Goal: Find specific page/section: Find specific page/section

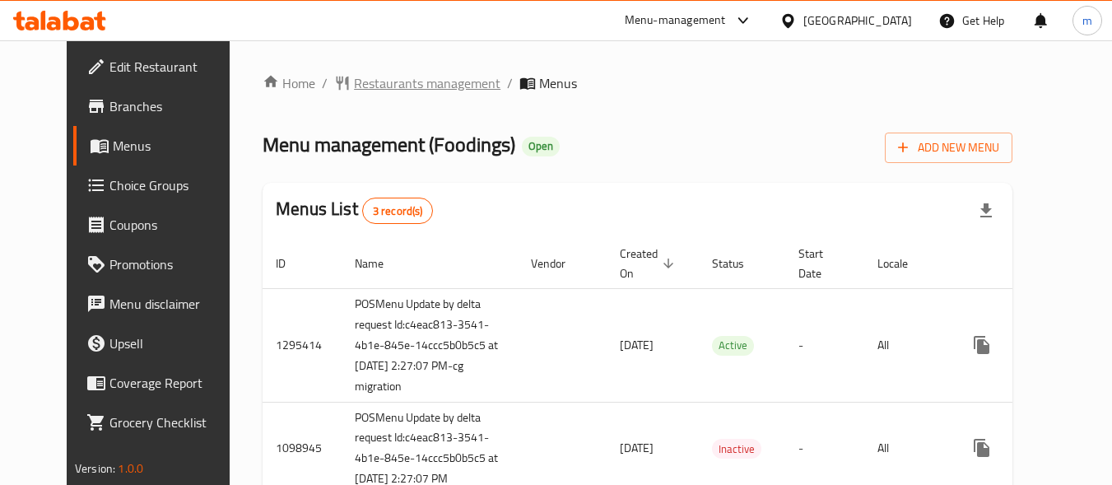
click at [370, 84] on span "Restaurants management" at bounding box center [427, 83] width 147 height 20
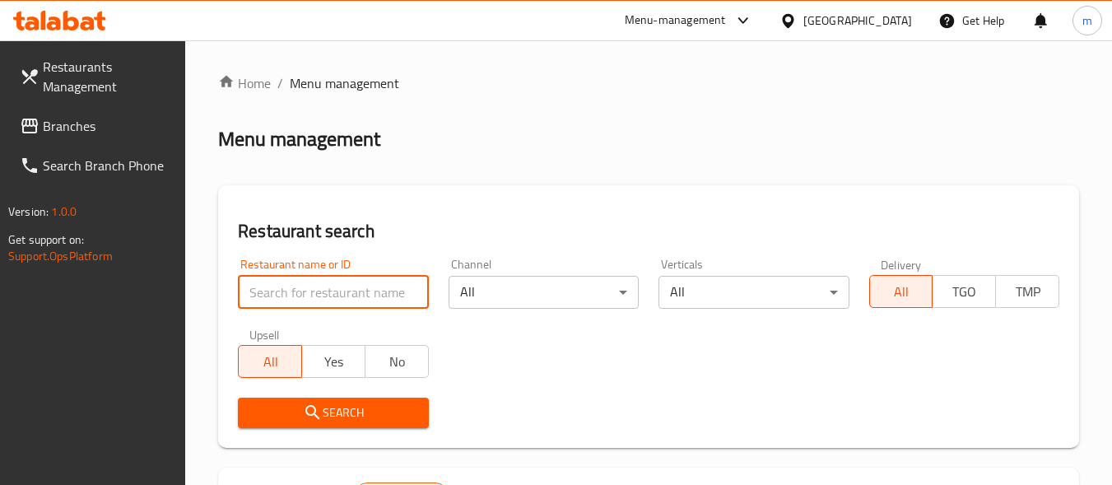
click at [275, 295] on input "search" at bounding box center [333, 292] width 190 height 33
paste input "612513"
type input "612513"
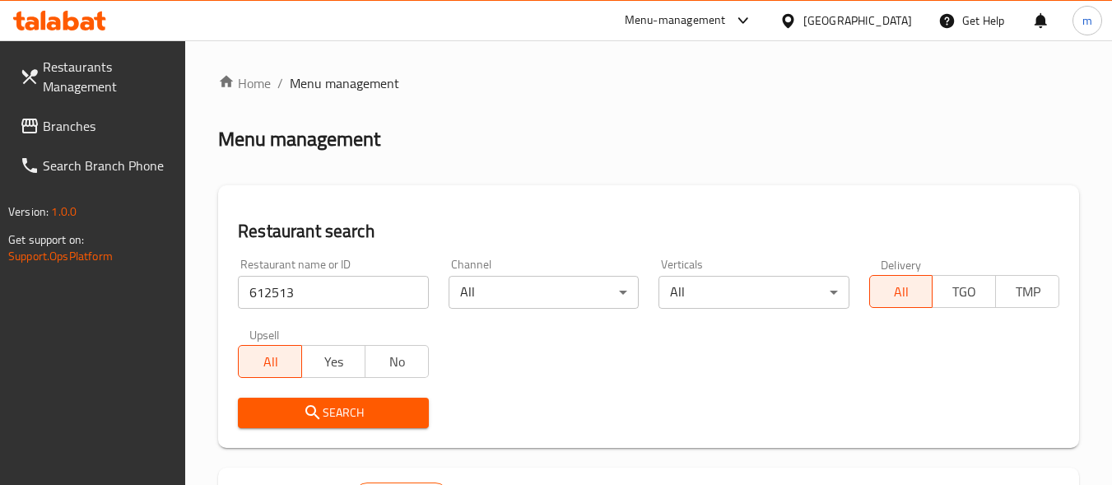
click at [302, 415] on span "Search" at bounding box center [333, 413] width 164 height 21
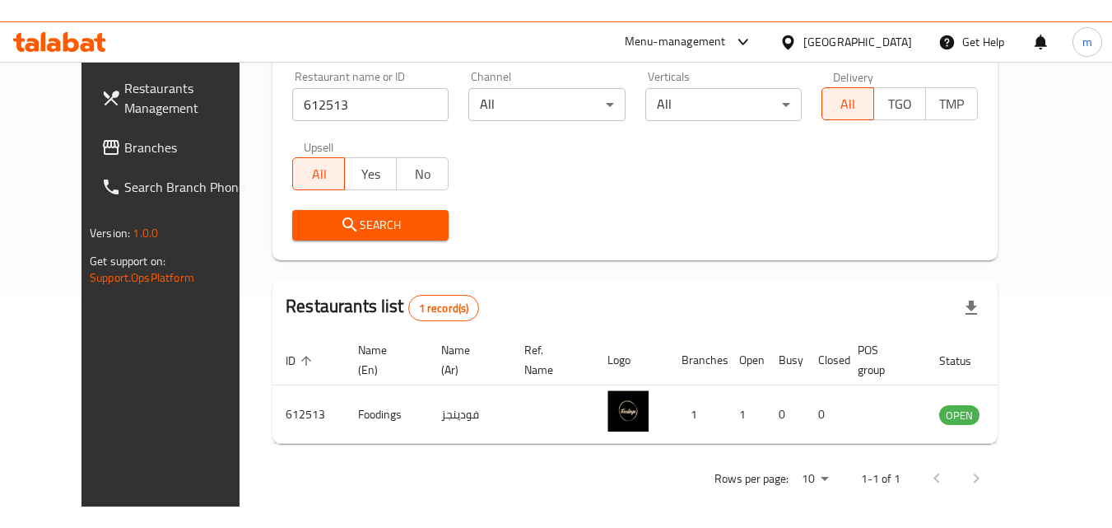
scroll to position [193, 0]
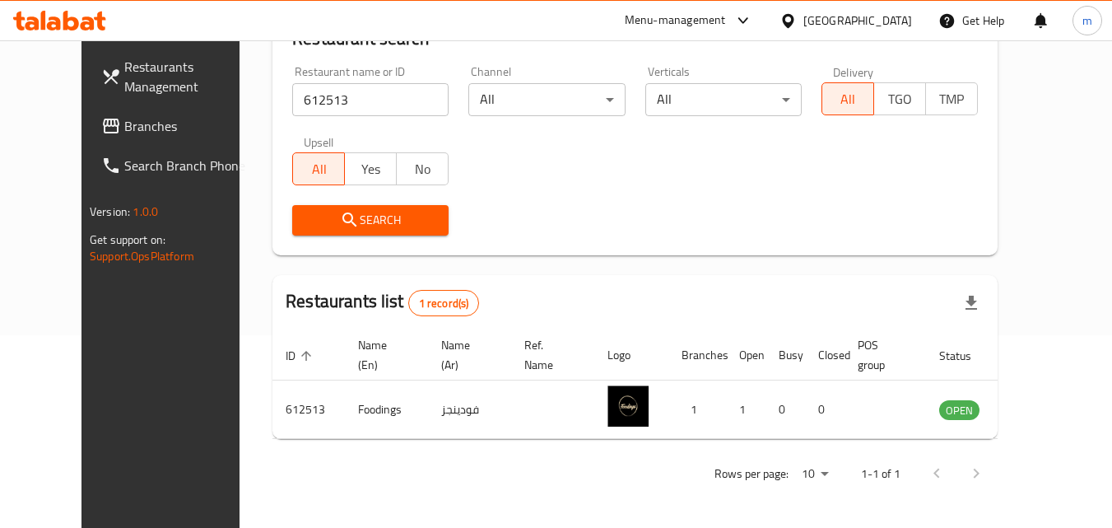
click at [124, 128] on span "Branches" at bounding box center [189, 126] width 130 height 20
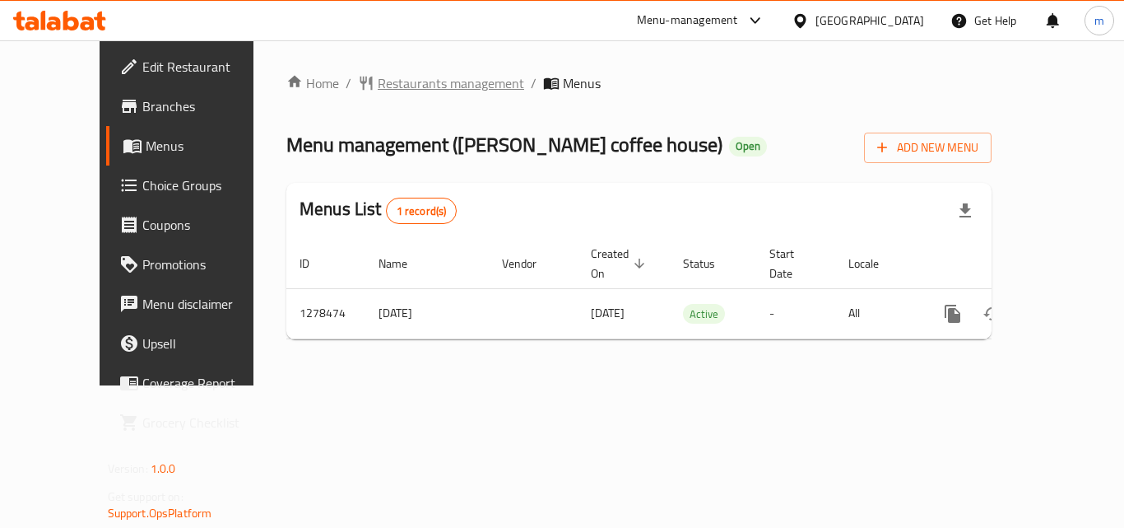
click at [384, 86] on span "Restaurants management" at bounding box center [451, 83] width 147 height 20
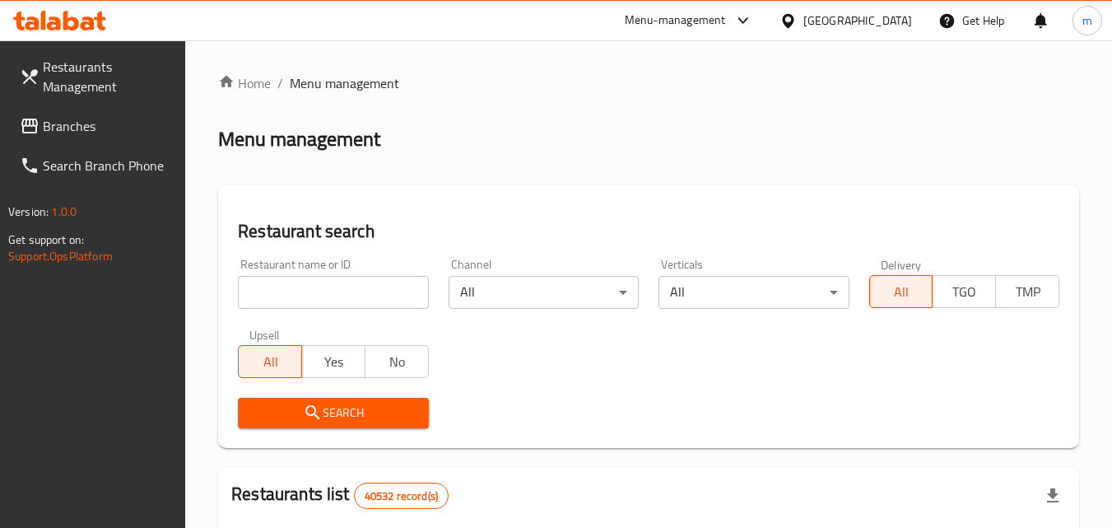
click at [300, 282] on input "search" at bounding box center [333, 292] width 190 height 33
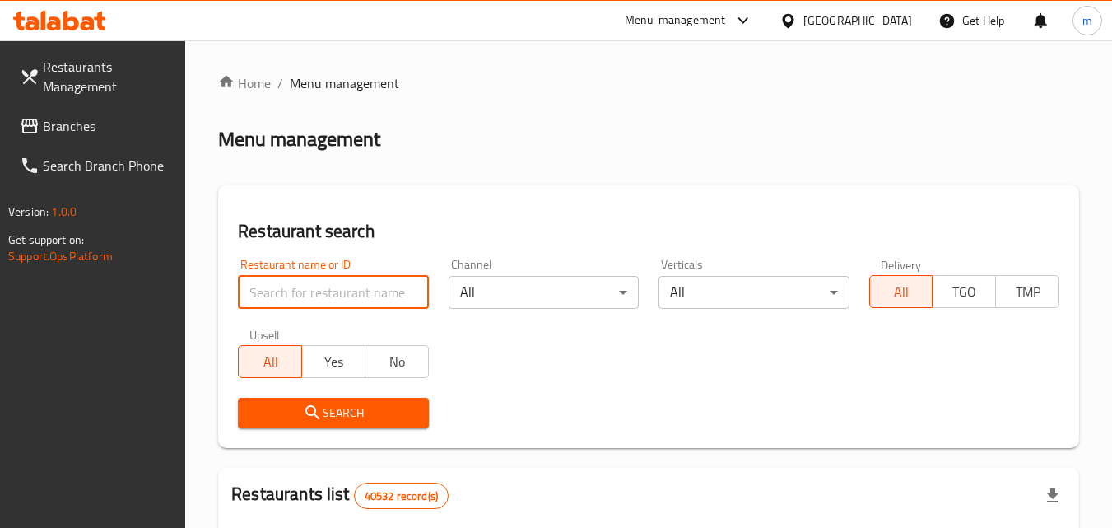
paste input "692938"
type input "692938"
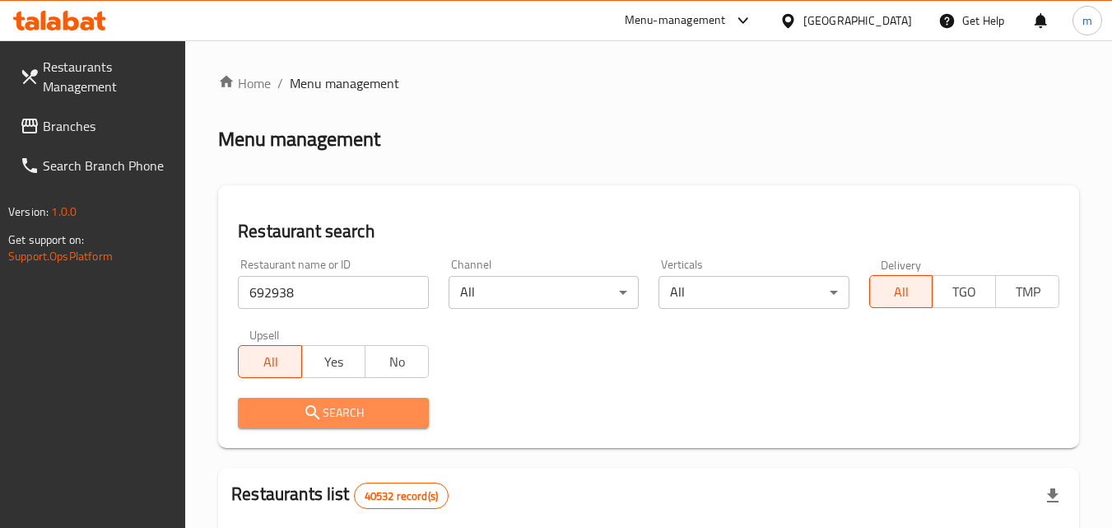
click at [342, 417] on span "Search" at bounding box center [333, 413] width 164 height 21
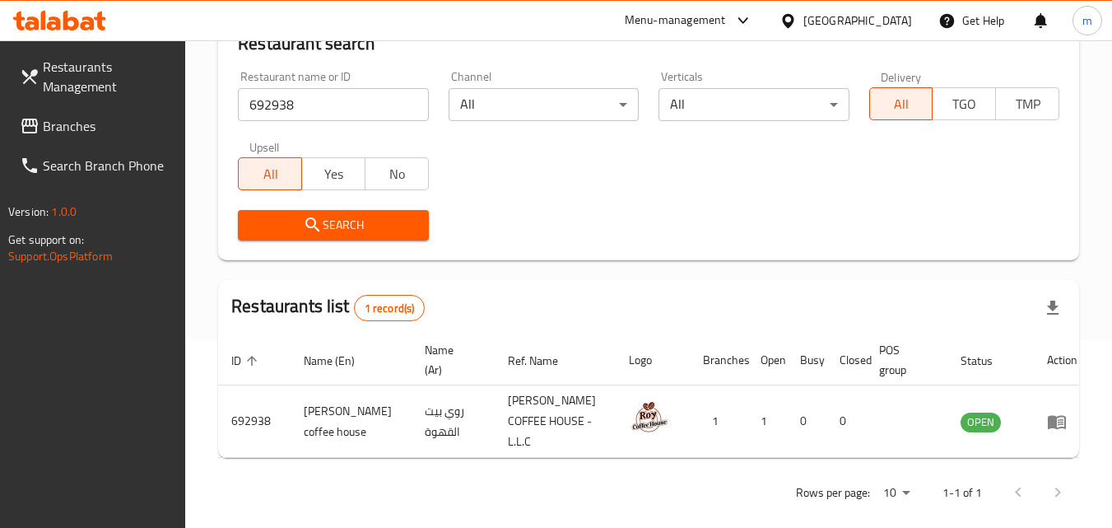
scroll to position [193, 0]
